Goal: Task Accomplishment & Management: Use online tool/utility

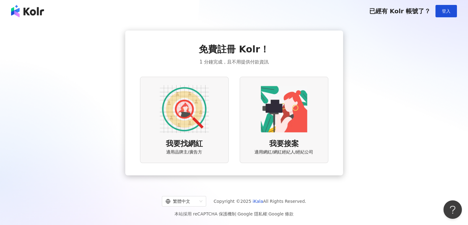
click at [187, 110] on img at bounding box center [184, 108] width 49 height 49
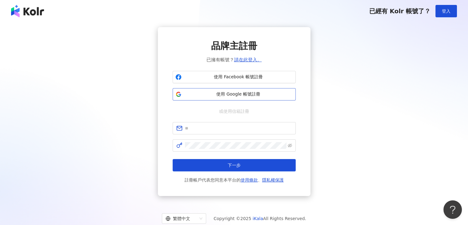
click at [221, 95] on span "使用 Google 帳號註冊" at bounding box center [238, 94] width 109 height 6
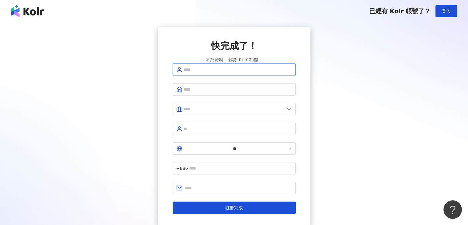
click at [208, 73] on input "text" at bounding box center [238, 69] width 108 height 7
click at [193, 73] on input "text" at bounding box center [238, 69] width 108 height 7
type input "********"
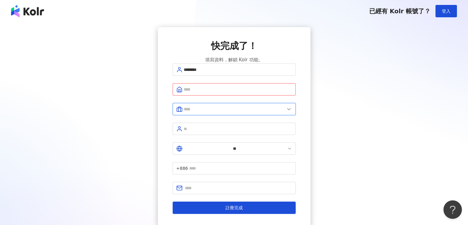
click at [192, 112] on input "text" at bounding box center [234, 108] width 101 height 7
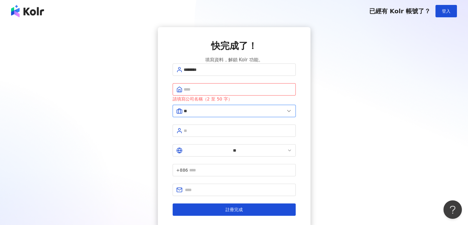
type input "*"
click at [288, 114] on icon at bounding box center [289, 111] width 6 height 6
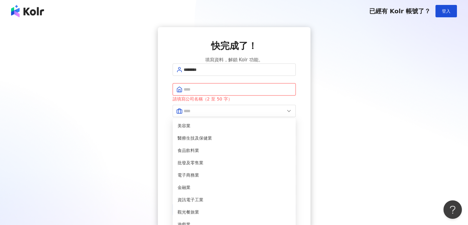
click at [217, 93] on input "text" at bounding box center [238, 89] width 108 height 7
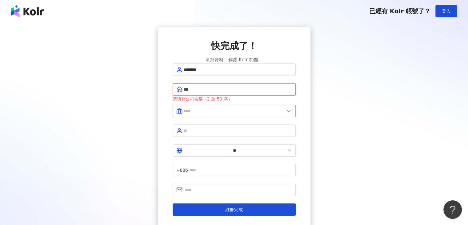
type input "***"
click at [207, 114] on input "text" at bounding box center [234, 110] width 101 height 7
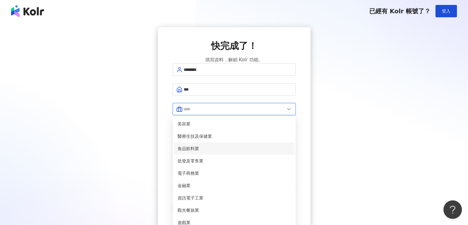
scroll to position [125, 0]
type input "**"
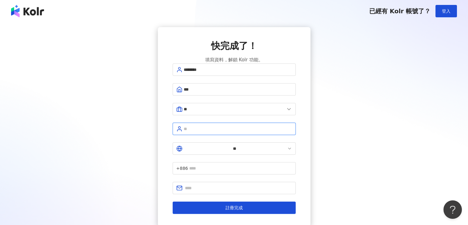
click at [205, 131] on input "text" at bounding box center [238, 128] width 108 height 7
type input "**"
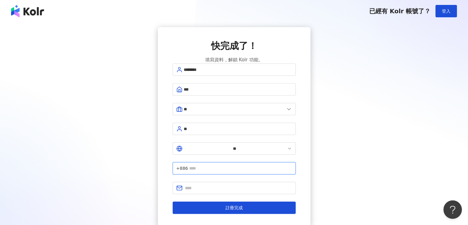
click at [241, 165] on input "text" at bounding box center [240, 168] width 103 height 7
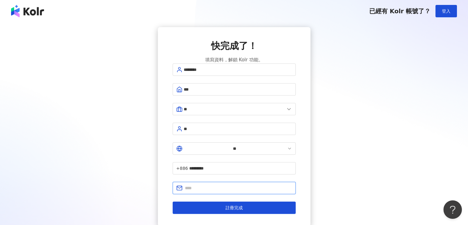
click at [212, 184] on input "text" at bounding box center [238, 187] width 107 height 7
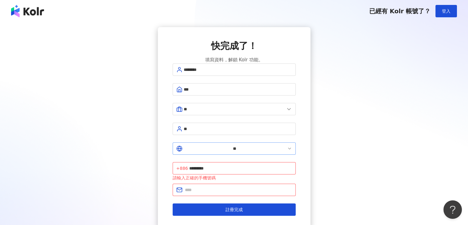
click at [287, 148] on icon at bounding box center [289, 148] width 5 height 5
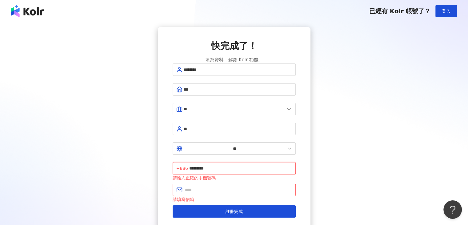
click at [218, 165] on input "*********" at bounding box center [240, 168] width 103 height 7
type input "**********"
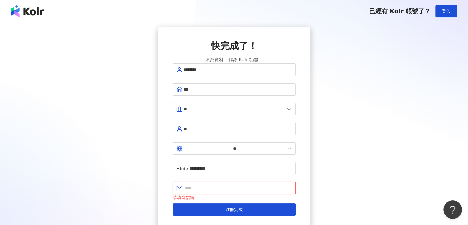
click at [205, 184] on input "text" at bounding box center [238, 187] width 107 height 7
type input "*"
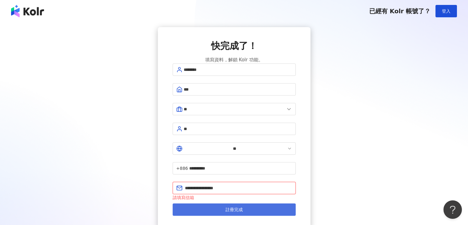
type input "**********"
click at [211, 203] on button "註冊完成" at bounding box center [234, 209] width 123 height 12
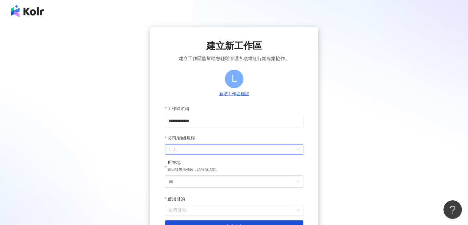
click at [180, 148] on span "1 人" at bounding box center [234, 149] width 131 height 10
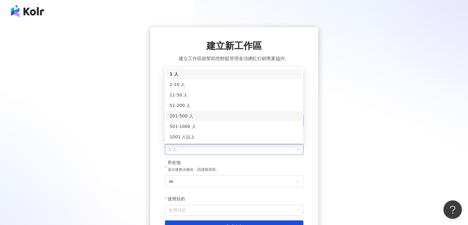
click at [192, 118] on div "201-500 人" at bounding box center [233, 115] width 129 height 7
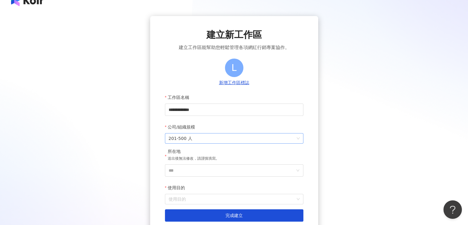
scroll to position [31, 0]
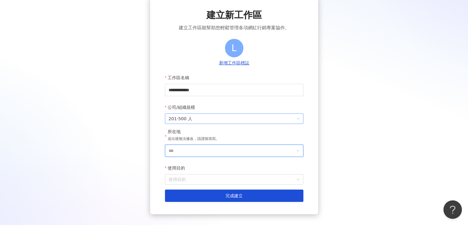
click at [184, 150] on input "***" at bounding box center [232, 151] width 126 height 12
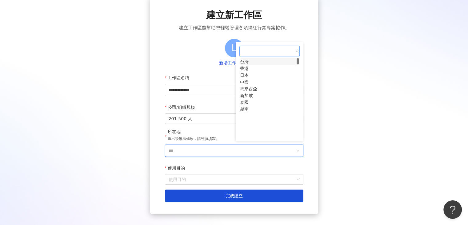
click at [248, 62] on div "台灣" at bounding box center [244, 61] width 9 height 7
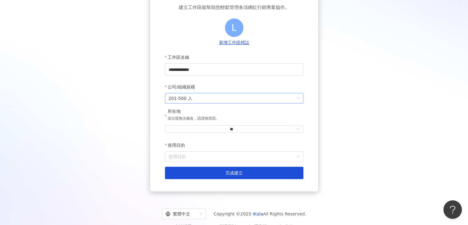
scroll to position [62, 0]
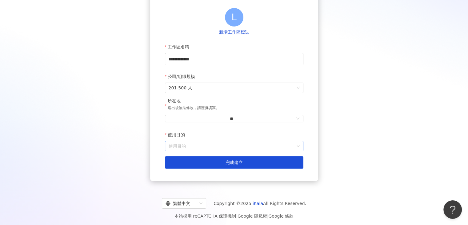
click at [187, 148] on input "使用目的" at bounding box center [234, 146] width 131 height 10
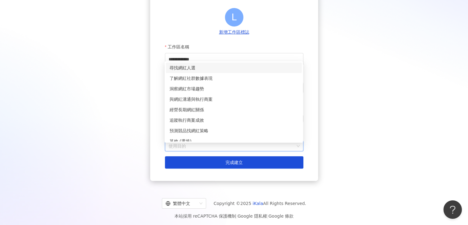
click at [200, 68] on div "尋找網紅人選" at bounding box center [233, 67] width 129 height 7
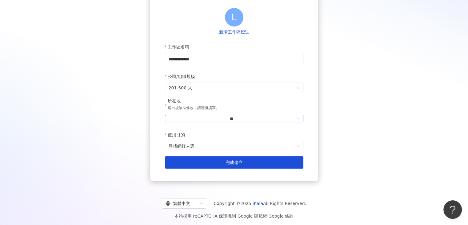
scroll to position [66, 0]
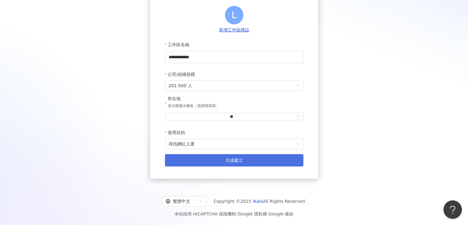
click at [214, 157] on button "完成建立" at bounding box center [234, 160] width 138 height 12
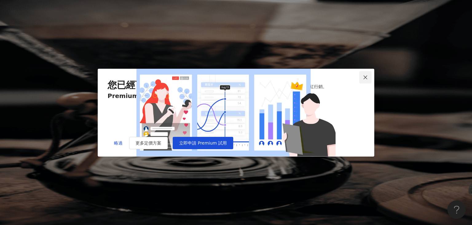
click at [364, 75] on icon "close" at bounding box center [365, 77] width 5 height 5
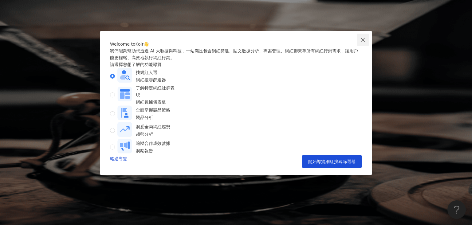
click at [364, 38] on icon "close" at bounding box center [363, 39] width 5 height 5
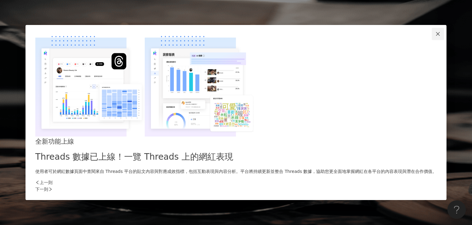
click at [432, 40] on button "Close" at bounding box center [438, 34] width 12 height 12
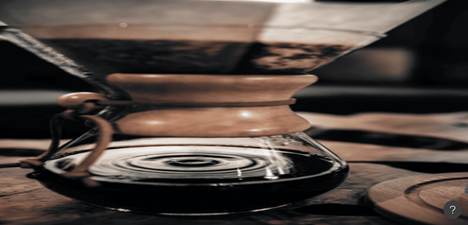
click at [103, 35] on span "不分平台" at bounding box center [89, 30] width 27 height 10
click at [148, 36] on input "search" at bounding box center [137, 31] width 50 height 12
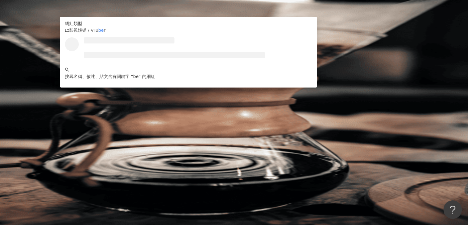
type input "*"
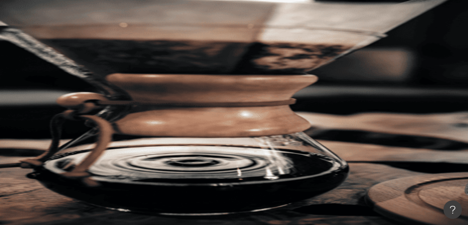
type input "*"
click at [83, 50] on icon "button" at bounding box center [81, 52] width 4 height 4
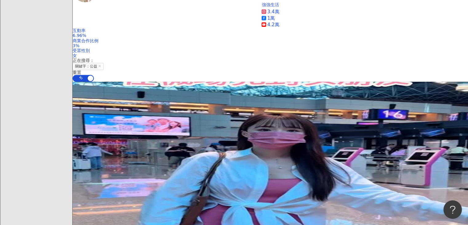
scroll to position [423, 0]
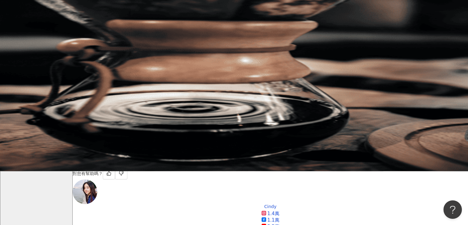
scroll to position [0, 0]
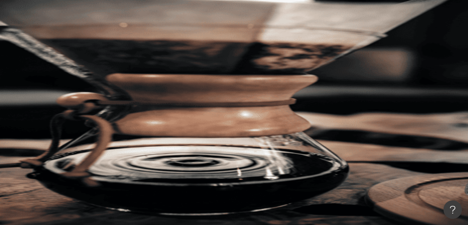
click at [126, 62] on span "愛心公益" at bounding box center [122, 64] width 17 height 5
click at [140, 62] on span "響應公益" at bounding box center [148, 64] width 17 height 5
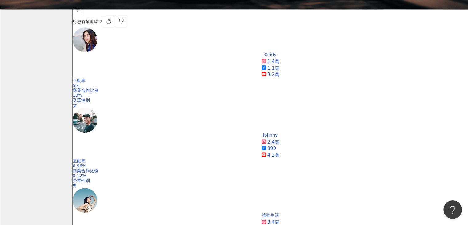
scroll to position [215, 0]
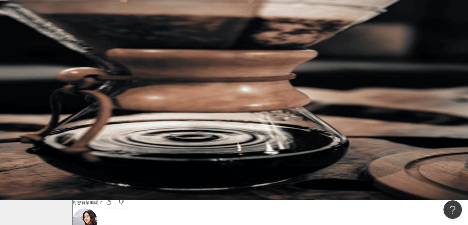
scroll to position [0, 0]
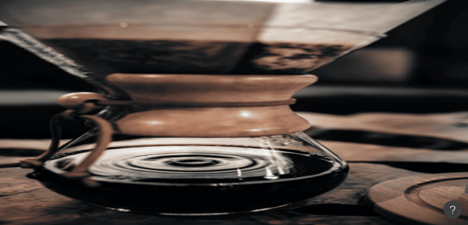
click at [218, 62] on span "募款" at bounding box center [222, 64] width 9 height 5
type input "**"
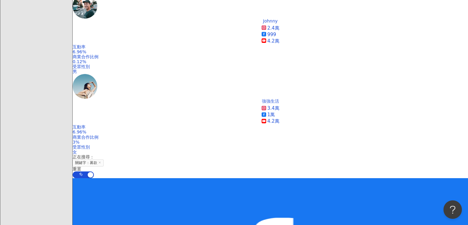
scroll to position [215, 0]
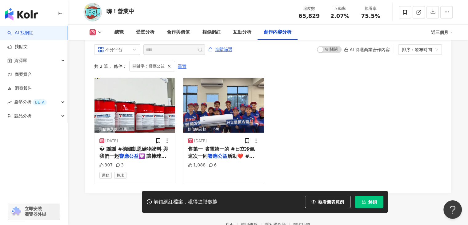
scroll to position [1928, 0]
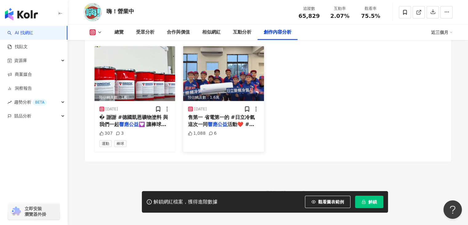
click at [221, 114] on span "售第一 省電第一的 #日立冷氣 這次一同" at bounding box center [221, 120] width 67 height 13
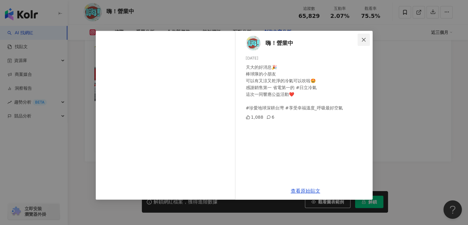
click at [362, 40] on icon "close" at bounding box center [363, 39] width 5 height 5
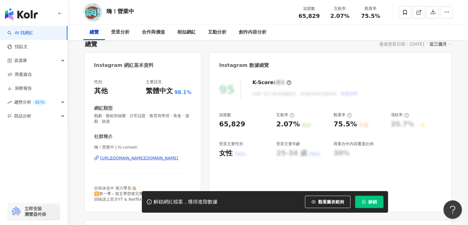
scroll to position [0, 0]
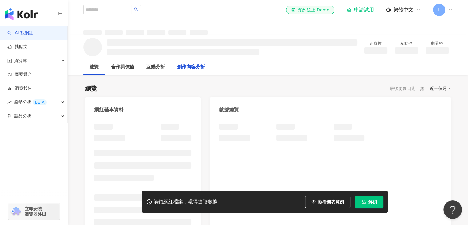
scroll to position [675, 0]
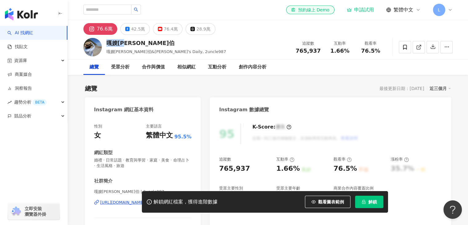
drag, startPoint x: 132, startPoint y: 43, endPoint x: 104, endPoint y: 44, distance: 27.7
click at [104, 44] on div "嘎嫂二伯 嘎嫂二伯&[PERSON_NAME]'s Daily, 2uncle987 追蹤數 765,937 互動率 1.66% 觀看率 76.5%" at bounding box center [268, 47] width 394 height 24
copy div "嘎嫂[PERSON_NAME]伯"
click at [120, 69] on div "受眾分析" at bounding box center [120, 66] width 18 height 7
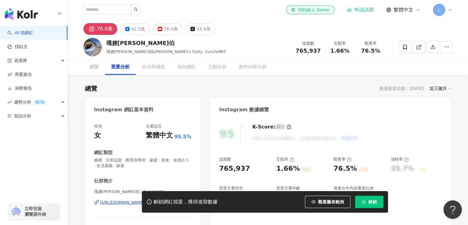
scroll to position [525, 0]
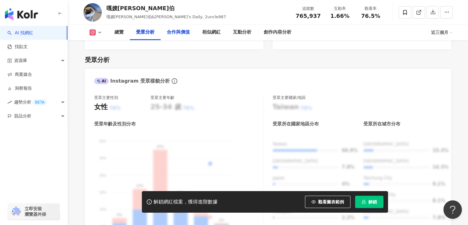
click at [180, 33] on div "合作與價值" at bounding box center [178, 32] width 23 height 7
